Goal: Information Seeking & Learning: Learn about a topic

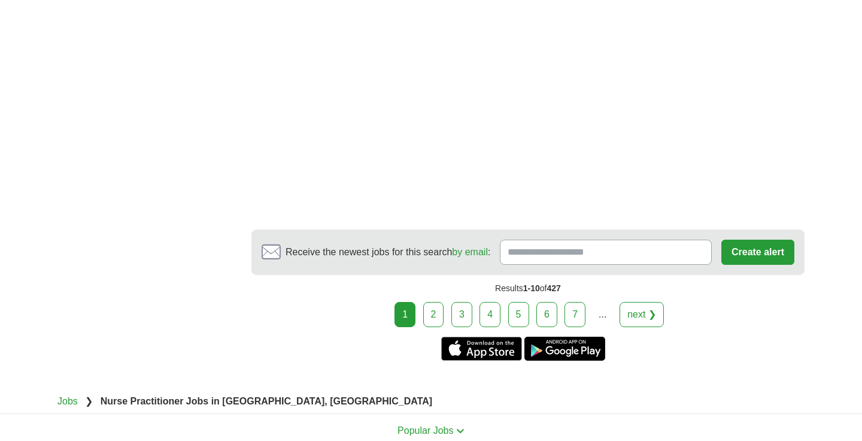
scroll to position [2089, 0]
click at [438, 275] on div "Results 1-10 of 427" at bounding box center [527, 288] width 553 height 27
click at [438, 302] on link "2" at bounding box center [433, 314] width 21 height 25
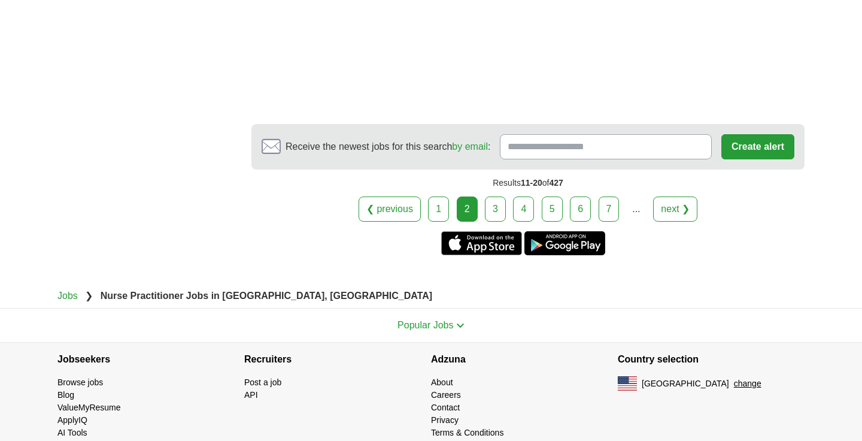
scroll to position [2355, 0]
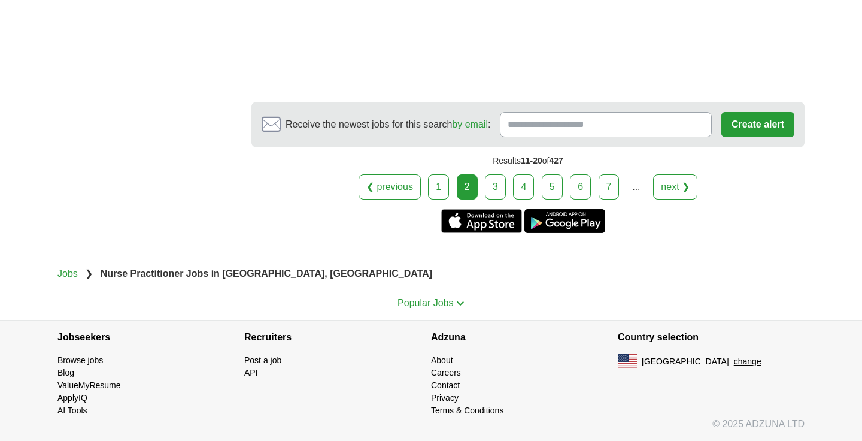
click at [496, 185] on link "3" at bounding box center [495, 186] width 21 height 25
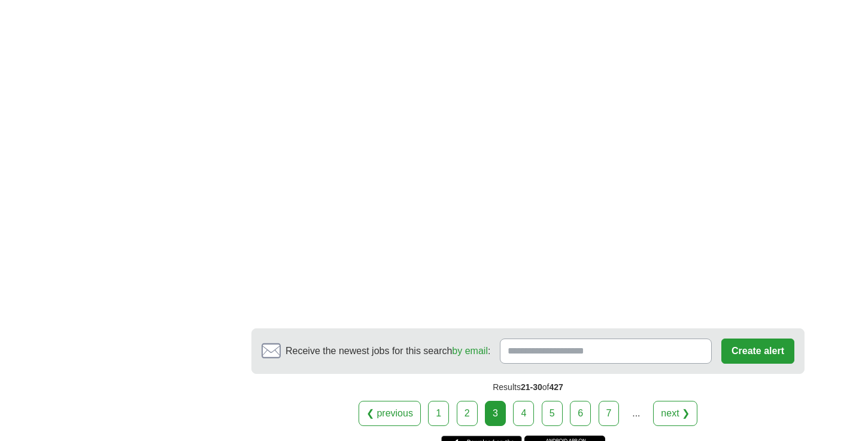
scroll to position [2010, 0]
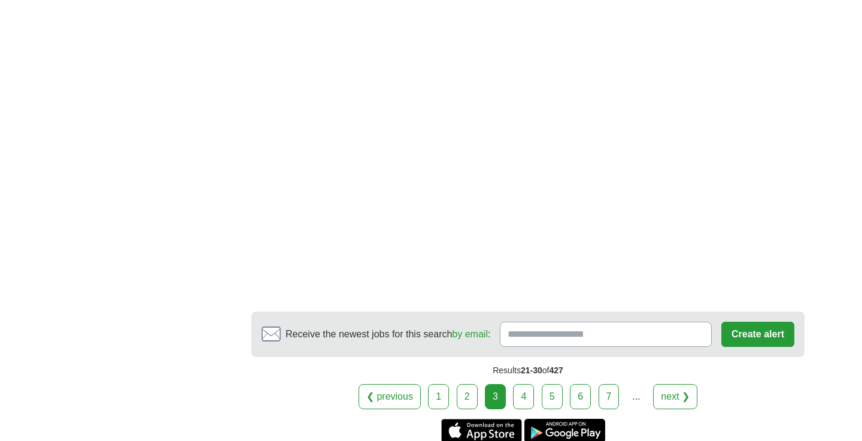
click at [523, 384] on link "4" at bounding box center [523, 396] width 21 height 25
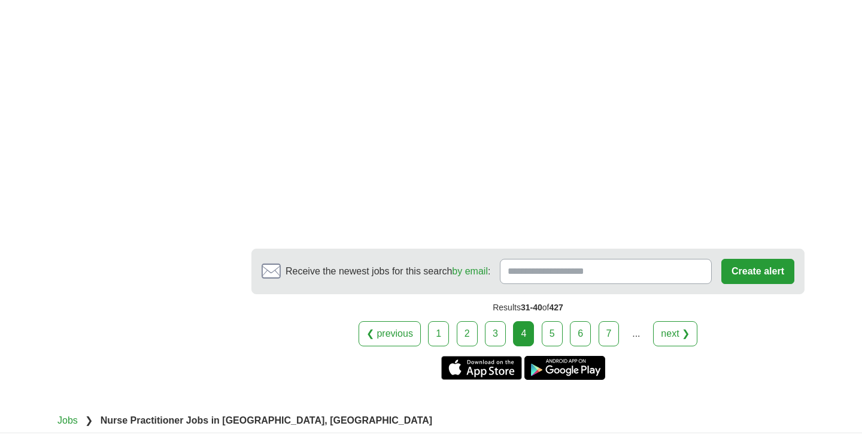
scroll to position [2085, 0]
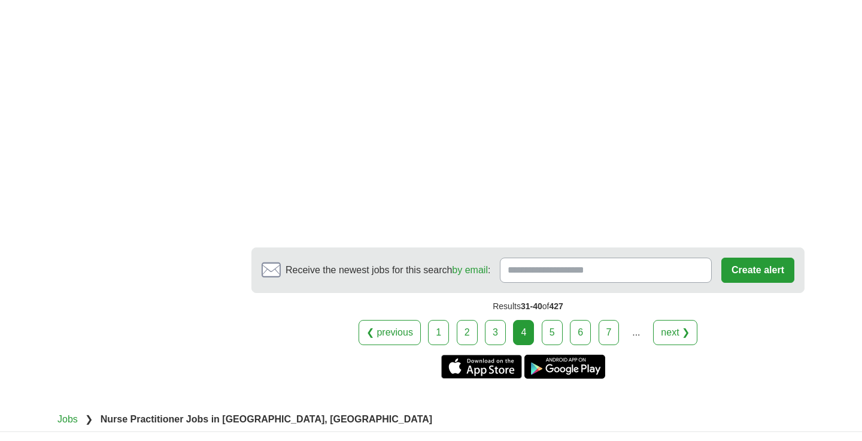
click at [566, 334] on div "❮ previous 1 2 3 4 5 6 7 ... next ❯" at bounding box center [527, 332] width 553 height 25
click at [559, 334] on link "5" at bounding box center [552, 332] width 21 height 25
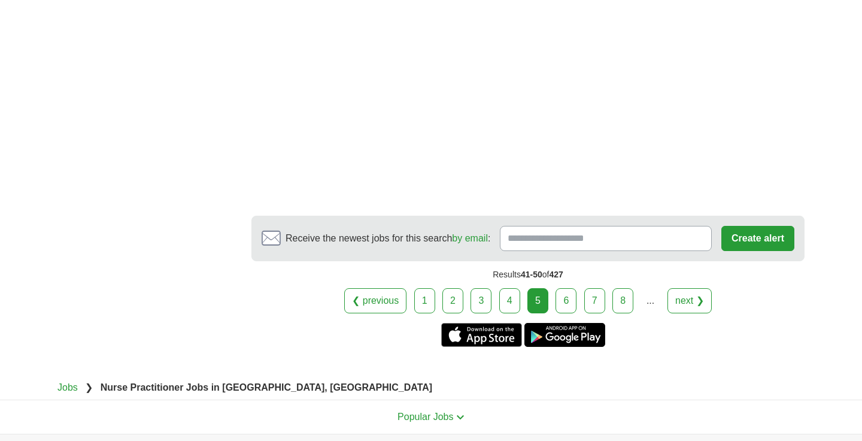
scroll to position [2294, 0]
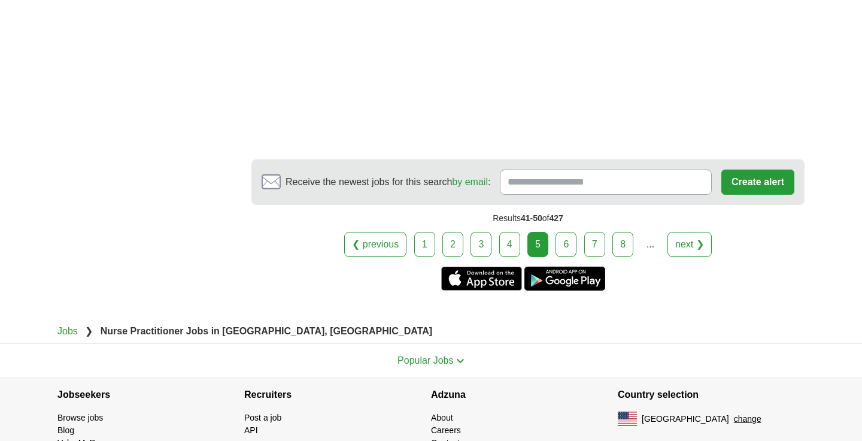
click at [570, 241] on link "6" at bounding box center [565, 244] width 21 height 25
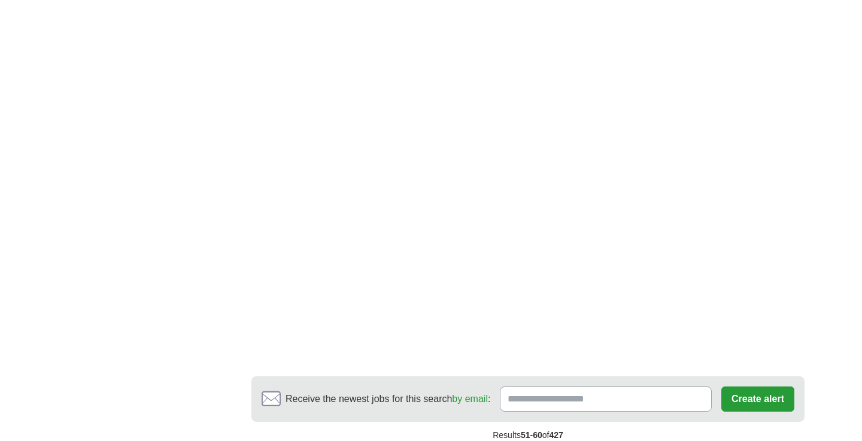
scroll to position [2049, 0]
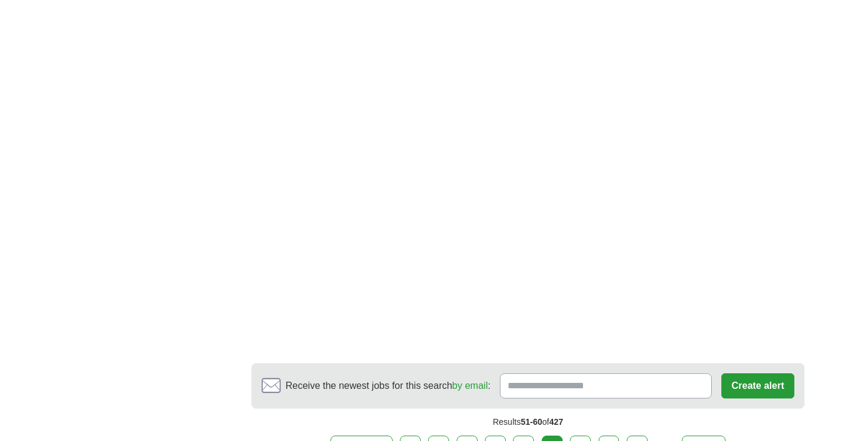
click at [577, 435] on link "7" at bounding box center [580, 447] width 21 height 25
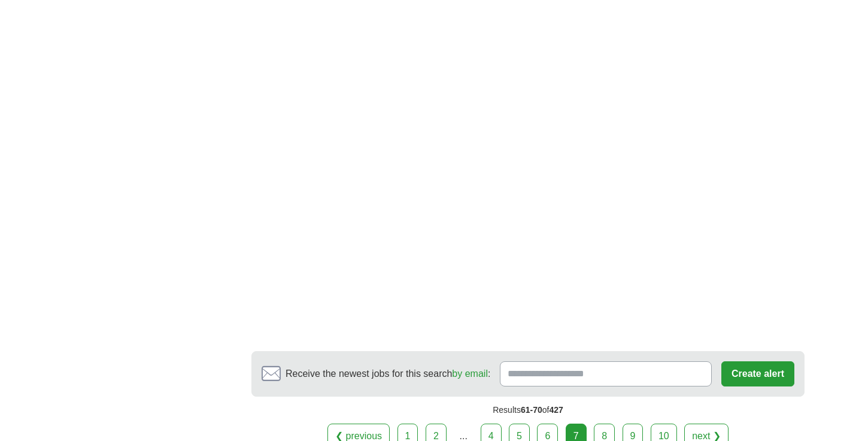
click at [605, 423] on link "8" at bounding box center [604, 435] width 21 height 25
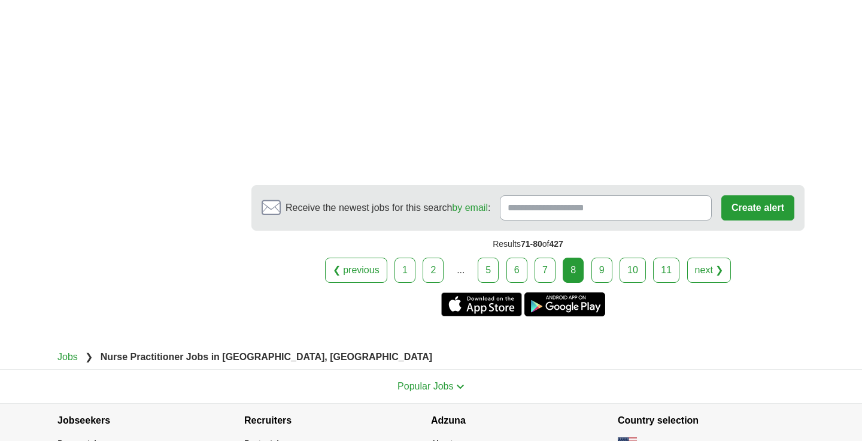
scroll to position [2304, 0]
click at [594, 260] on link "9" at bounding box center [601, 269] width 21 height 25
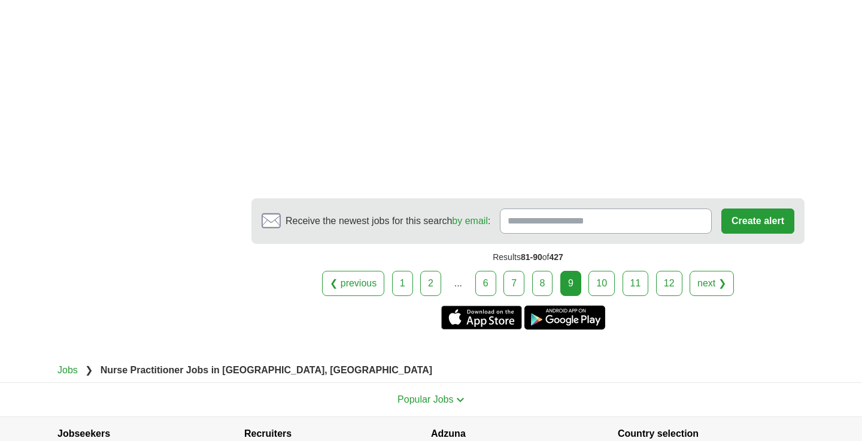
scroll to position [1798, 0]
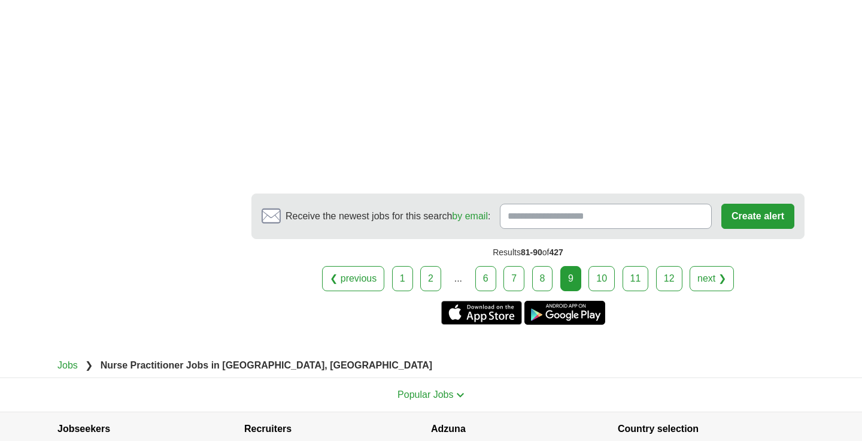
click at [599, 266] on link "10" at bounding box center [601, 278] width 26 height 25
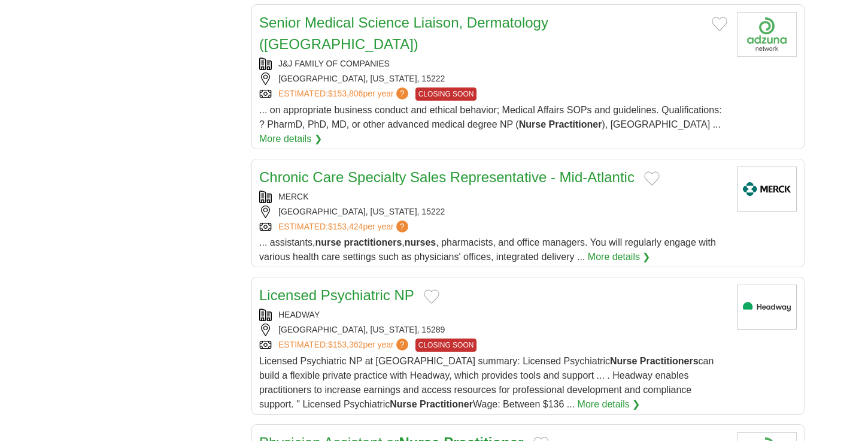
scroll to position [1123, 0]
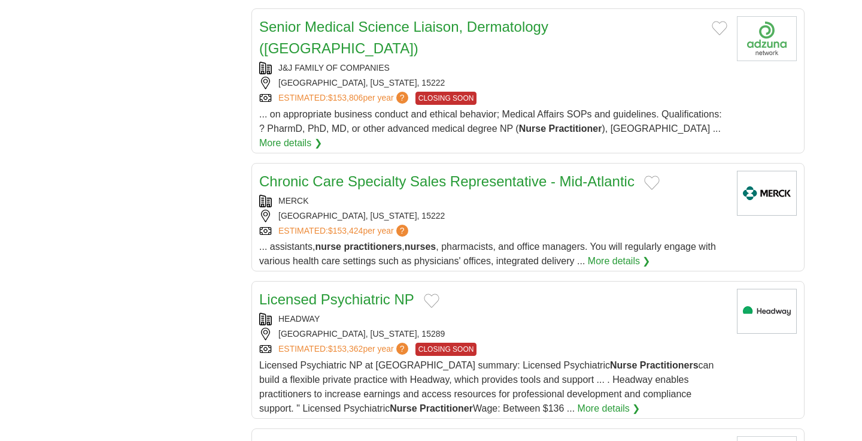
click at [356, 173] on link "Chronic Care Specialty Sales Representative - Mid-Atlantic" at bounding box center [446, 181] width 375 height 16
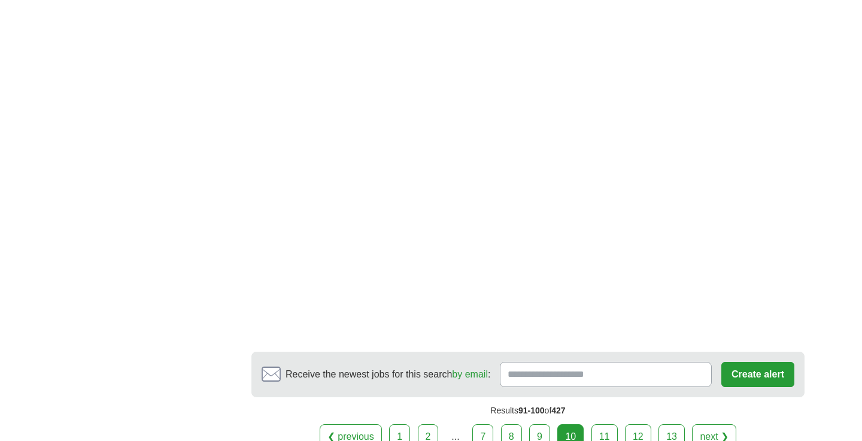
scroll to position [1869, 0]
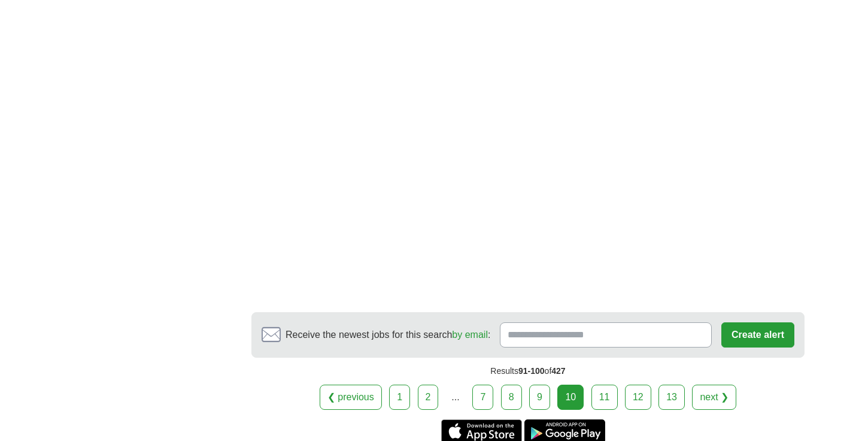
click at [604, 384] on link "11" at bounding box center [604, 396] width 26 height 25
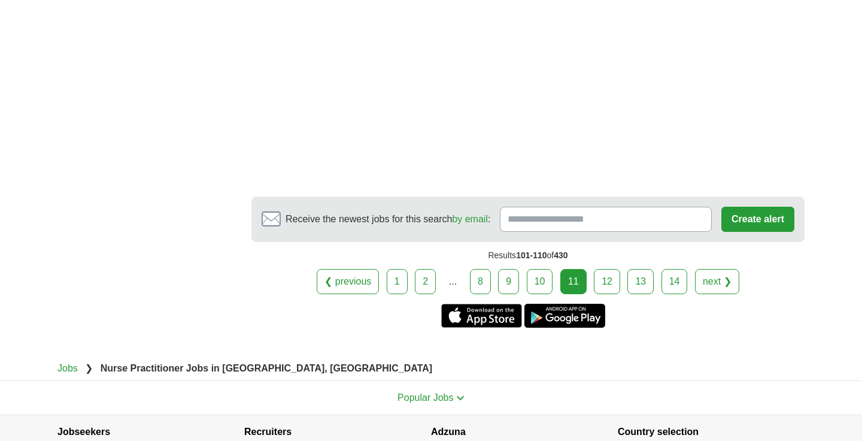
scroll to position [2407, 0]
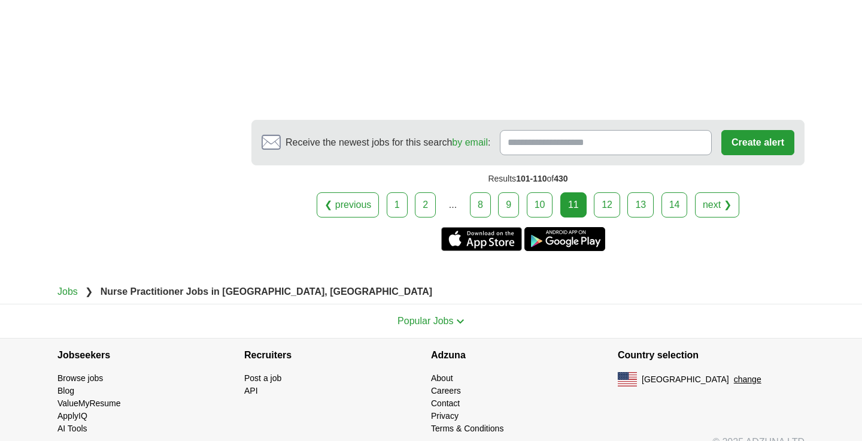
click at [606, 214] on link "12" at bounding box center [607, 204] width 26 height 25
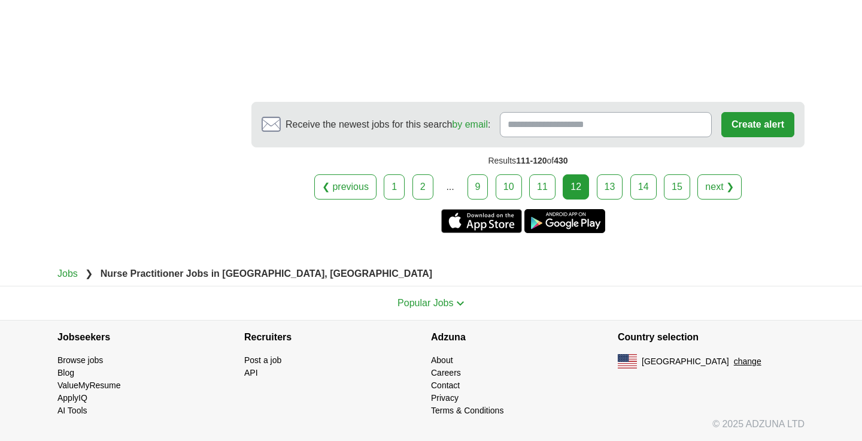
scroll to position [2145, 0]
click at [599, 186] on link "13" at bounding box center [610, 186] width 26 height 25
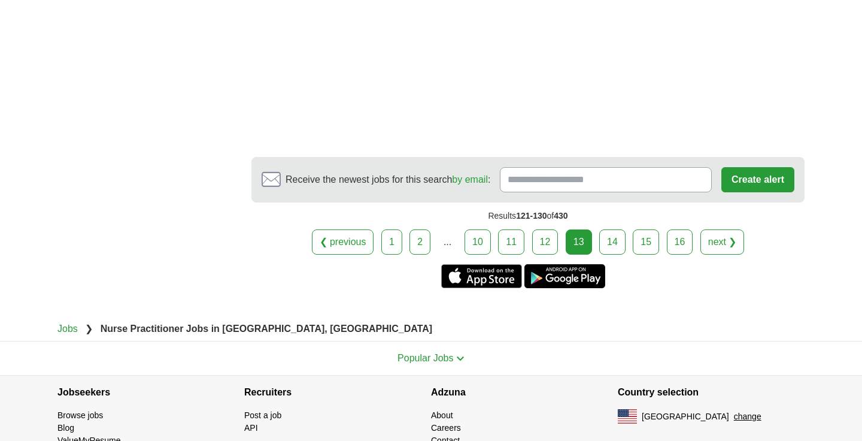
scroll to position [2029, 0]
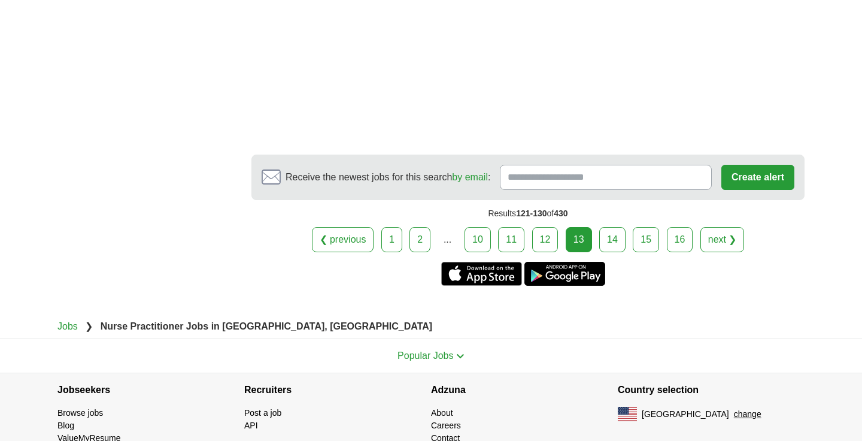
click at [622, 237] on link "14" at bounding box center [612, 239] width 26 height 25
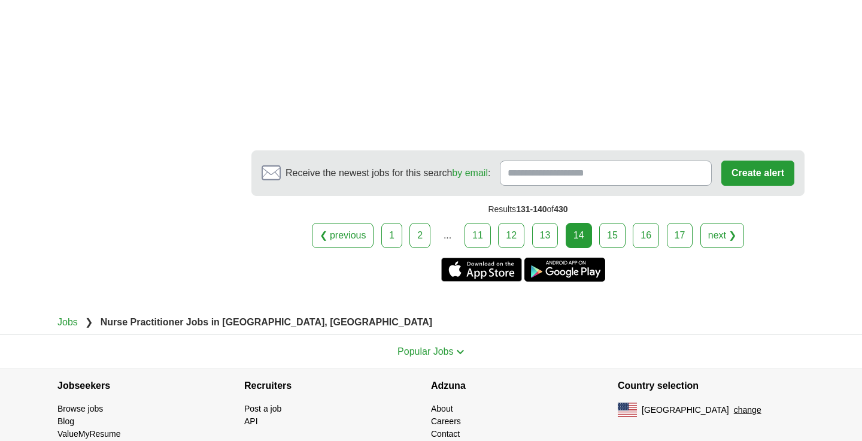
scroll to position [2369, 0]
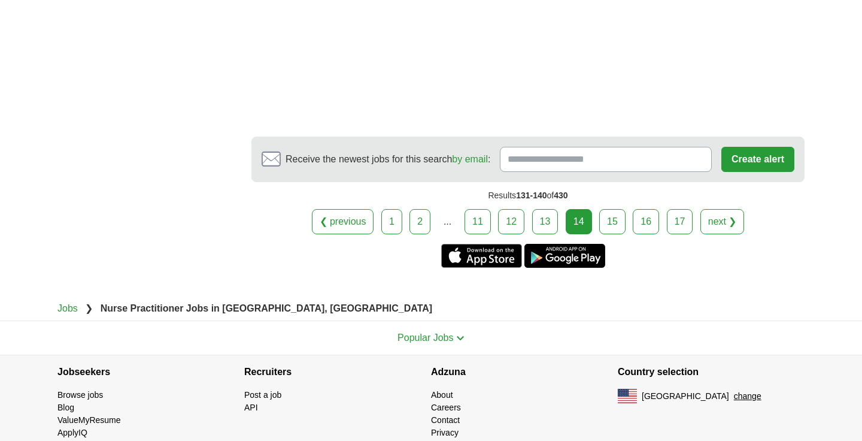
click at [607, 209] on link "15" at bounding box center [612, 221] width 26 height 25
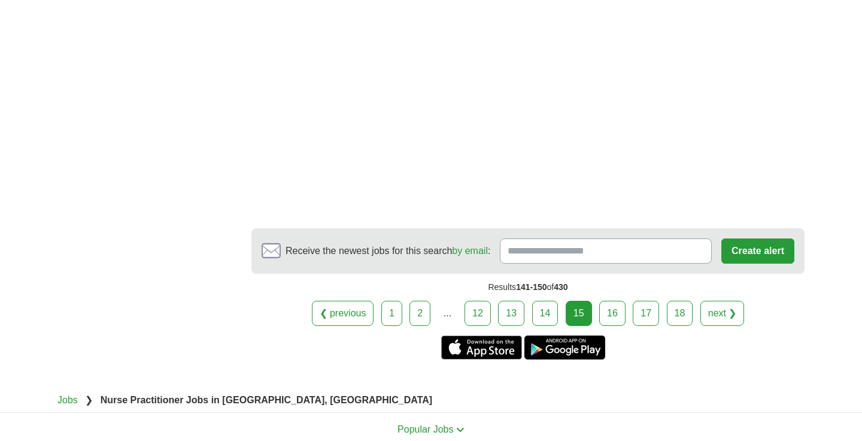
scroll to position [2298, 0]
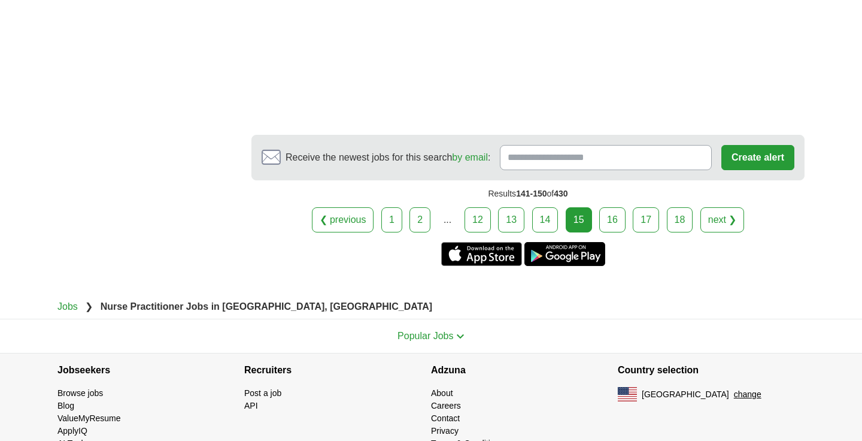
click at [618, 207] on link "16" at bounding box center [612, 219] width 26 height 25
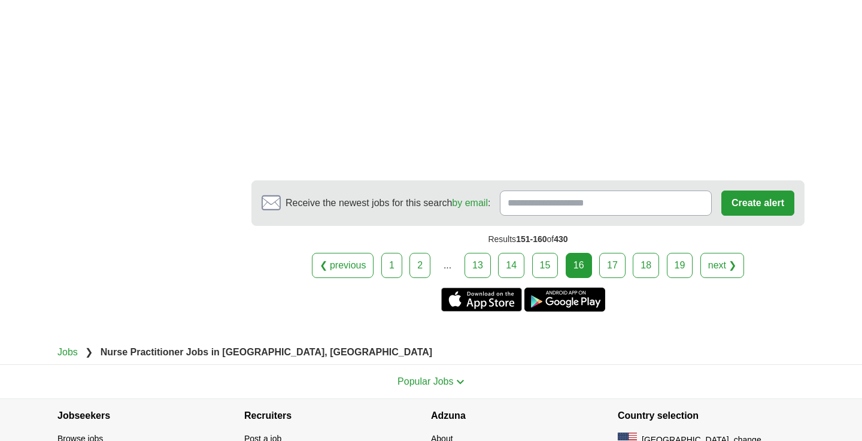
scroll to position [2168, 0]
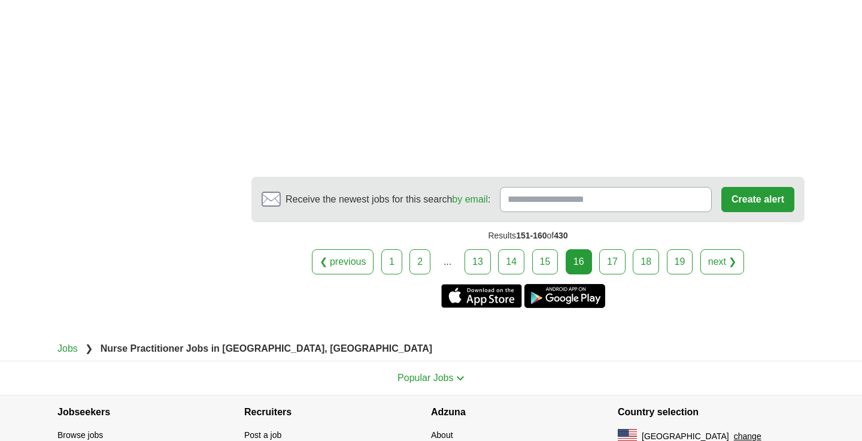
click at [615, 249] on link "17" at bounding box center [612, 261] width 26 height 25
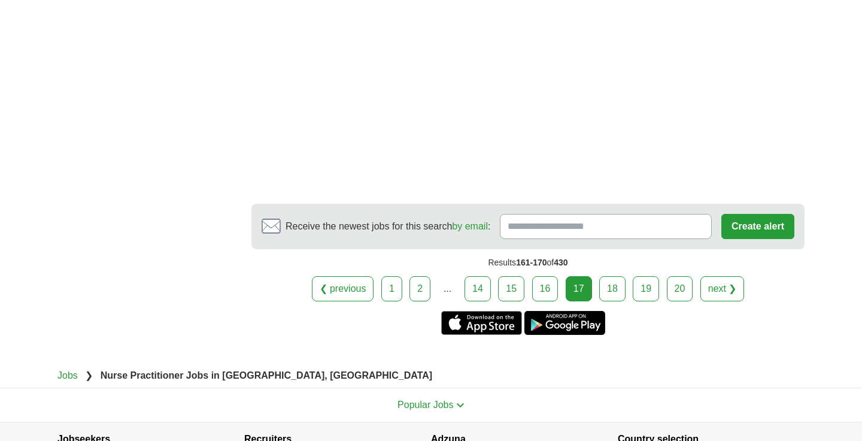
scroll to position [2188, 0]
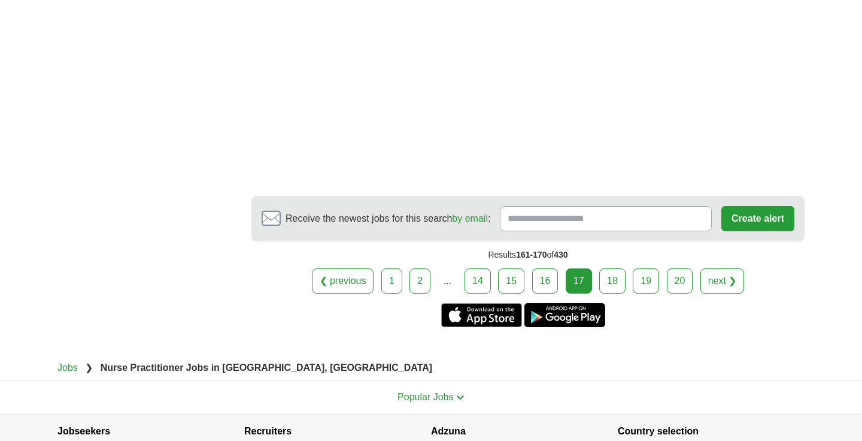
click at [618, 268] on link "18" at bounding box center [612, 280] width 26 height 25
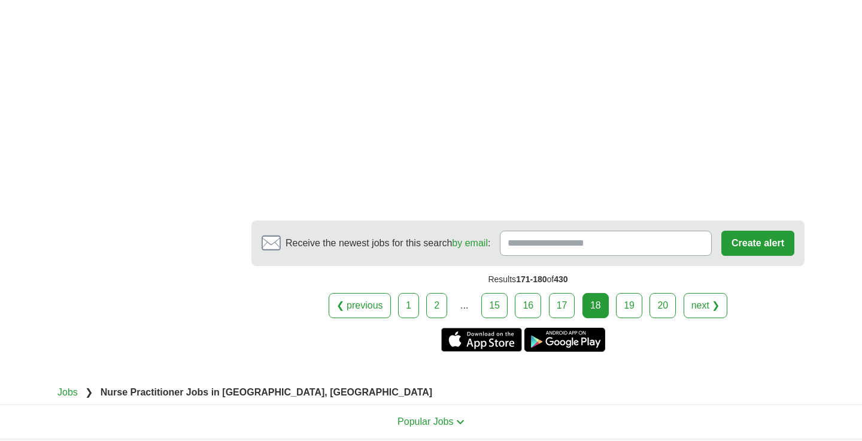
scroll to position [2155, 0]
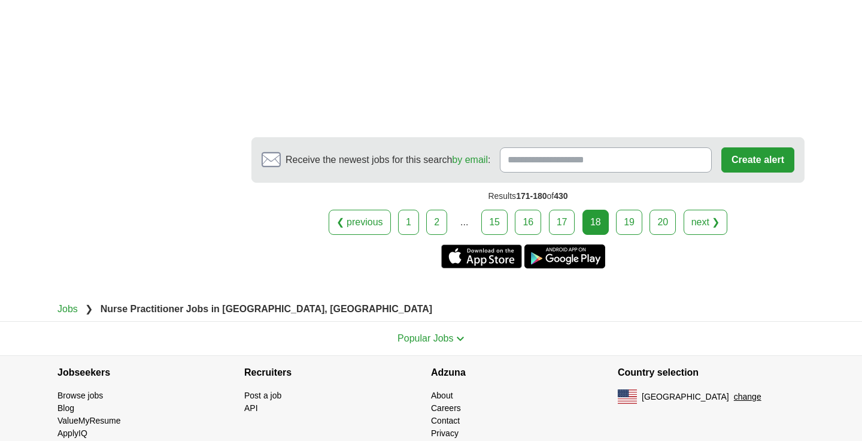
click at [632, 218] on link "19" at bounding box center [629, 221] width 26 height 25
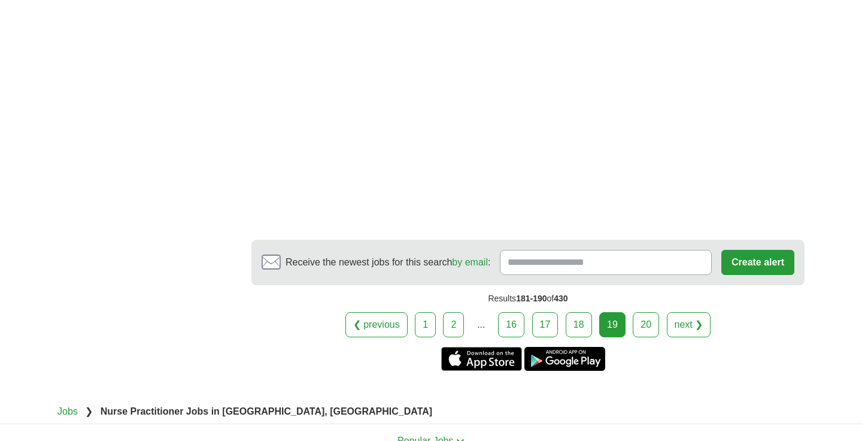
scroll to position [2153, 0]
click at [652, 333] on link "20" at bounding box center [646, 323] width 26 height 25
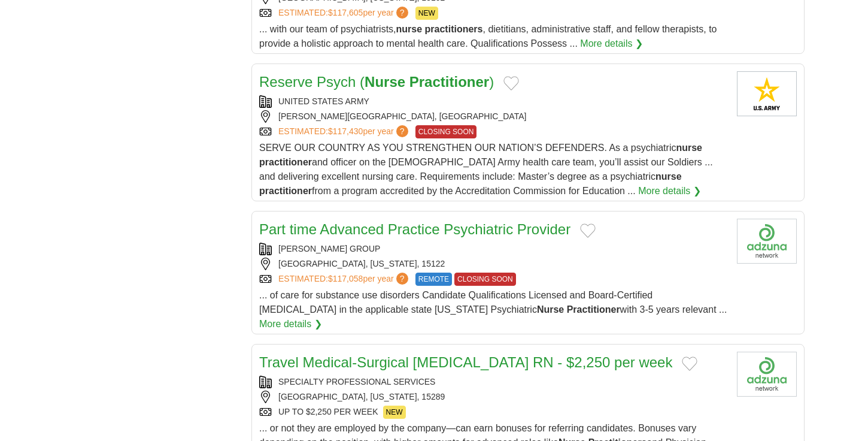
scroll to position [1241, 0]
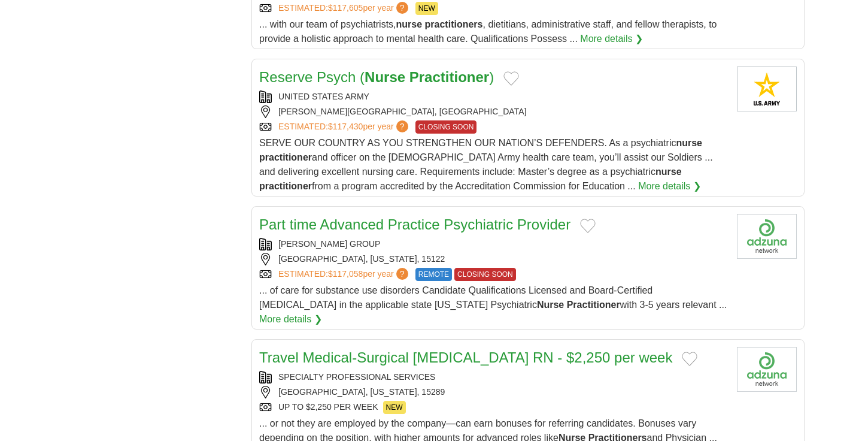
click at [514, 216] on link "Part time Advanced Practice Psychiatric Provider" at bounding box center [414, 224] width 311 height 16
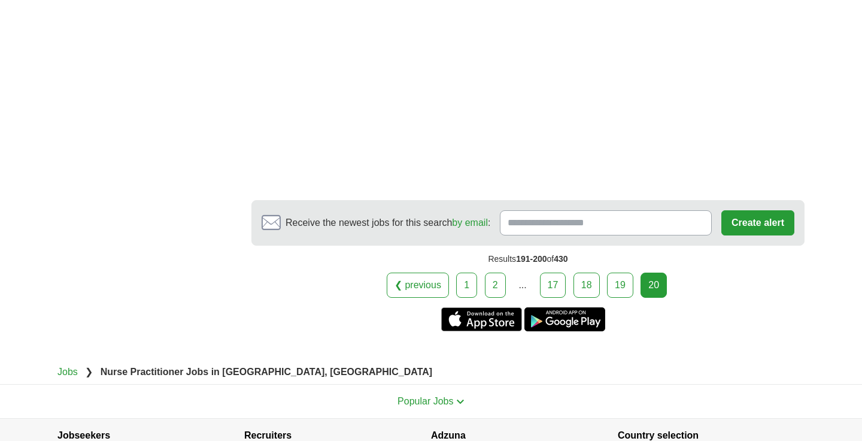
scroll to position [2163, 0]
